Goal: Find specific page/section

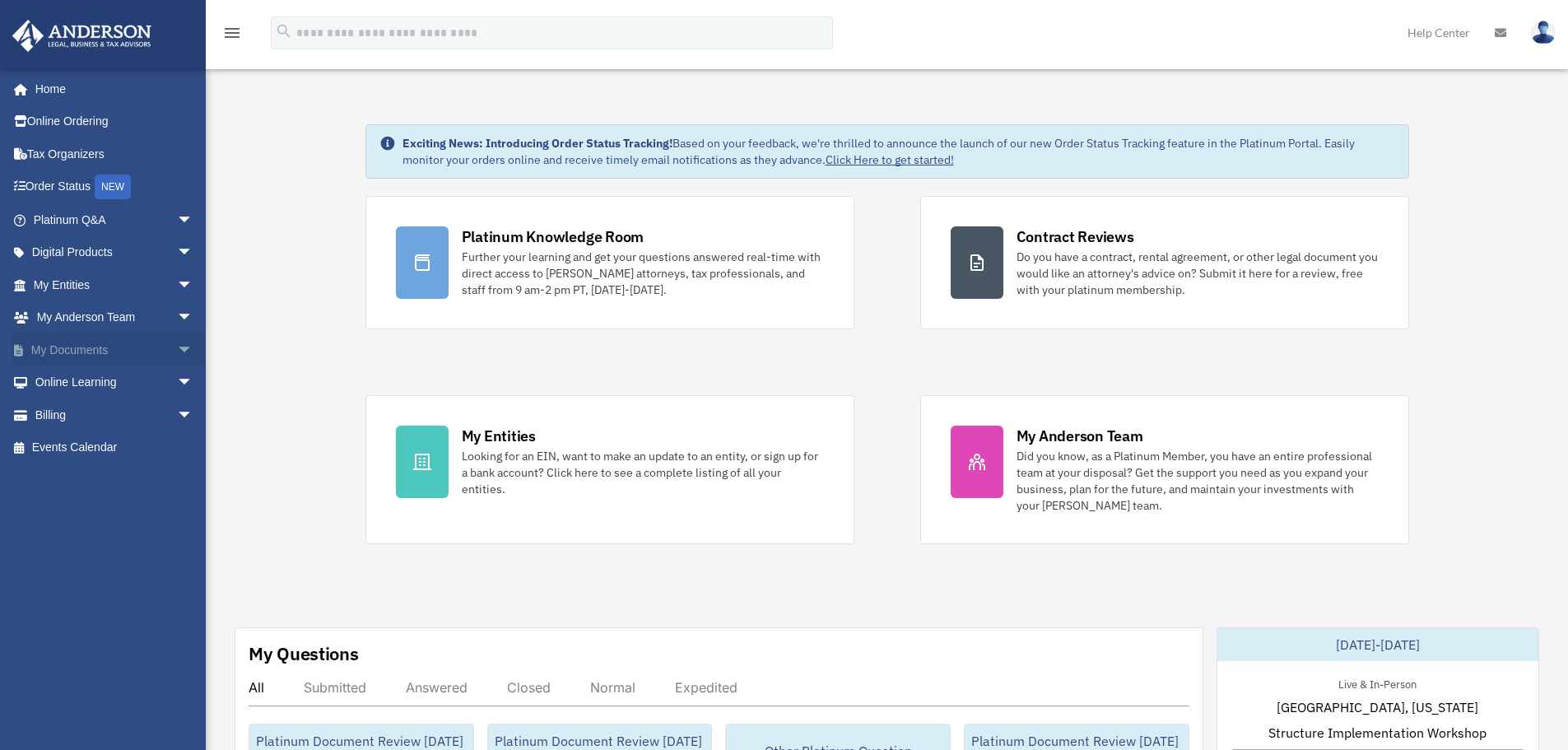
click at [177, 353] on span "arrow_drop_down" at bounding box center [193, 351] width 33 height 34
click at [177, 226] on span "arrow_drop_down" at bounding box center [193, 220] width 33 height 34
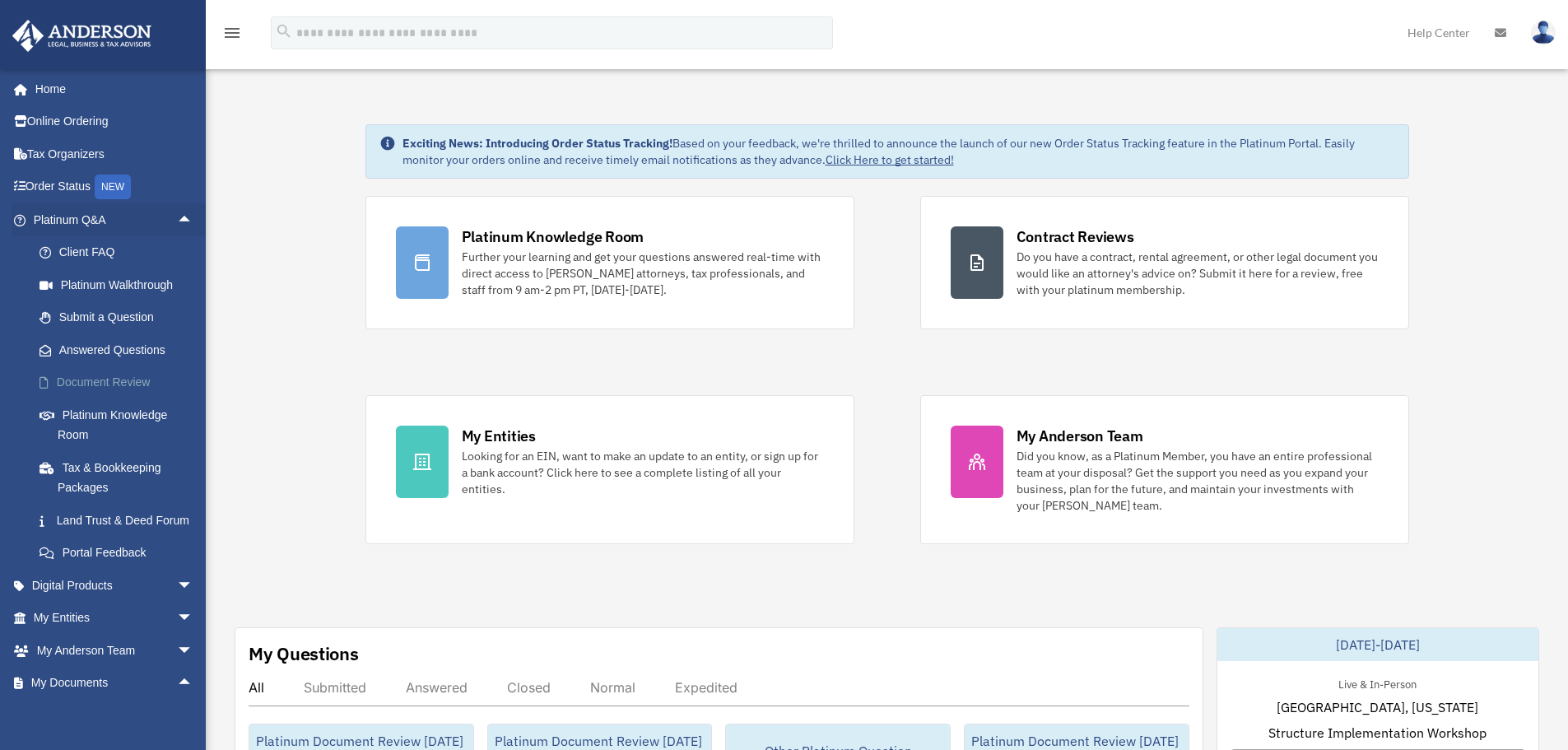
click at [108, 376] on link "Document Review" at bounding box center [120, 383] width 195 height 33
click at [98, 379] on link "Document Review" at bounding box center [120, 383] width 195 height 33
click at [104, 379] on link "Document Review" at bounding box center [120, 383] width 195 height 33
click at [136, 381] on link "Document Review" at bounding box center [120, 383] width 195 height 33
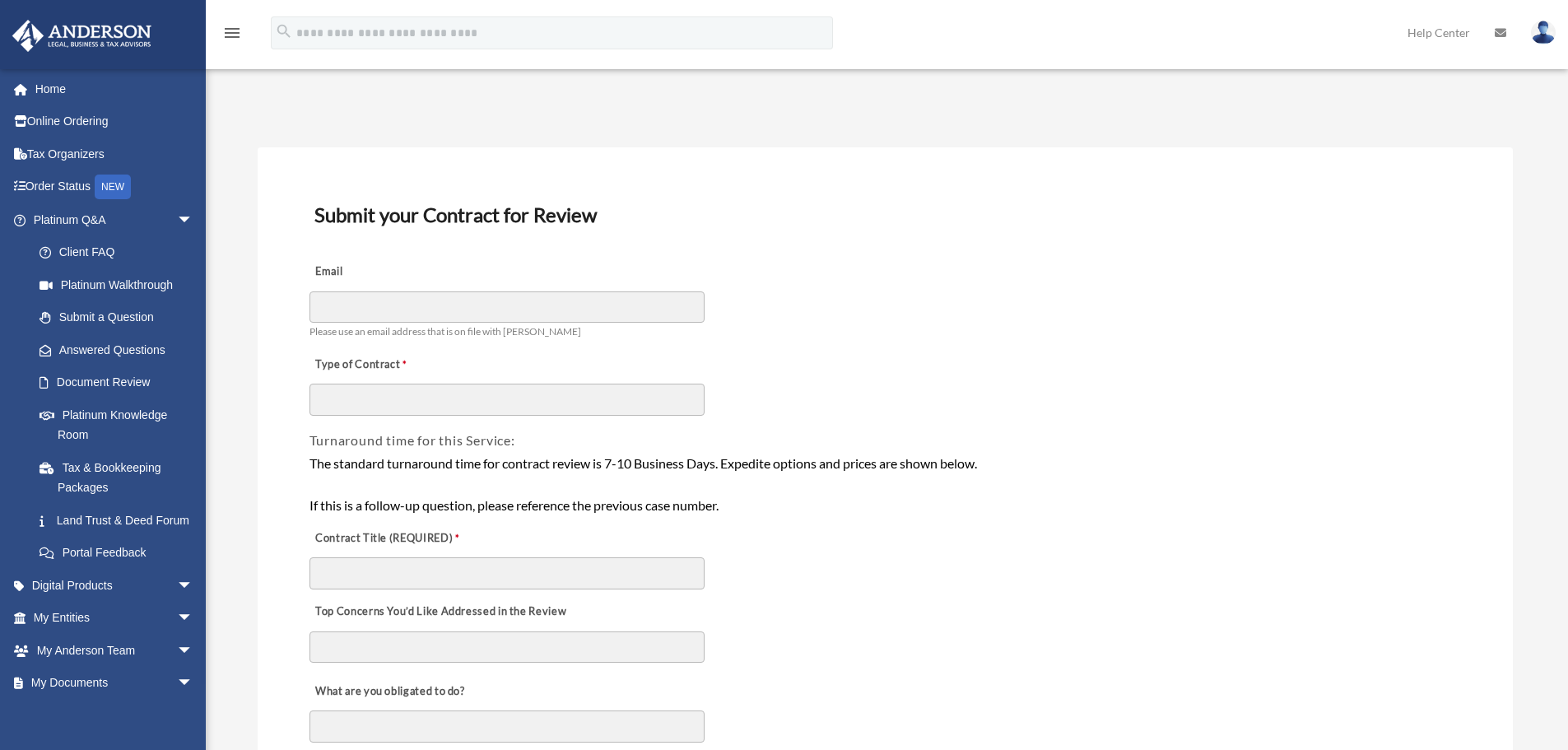
click at [985, 316] on div "Email Please use an email address that is on file with Anderson" at bounding box center [885, 298] width 1155 height 92
